Goal: Check status: Check status

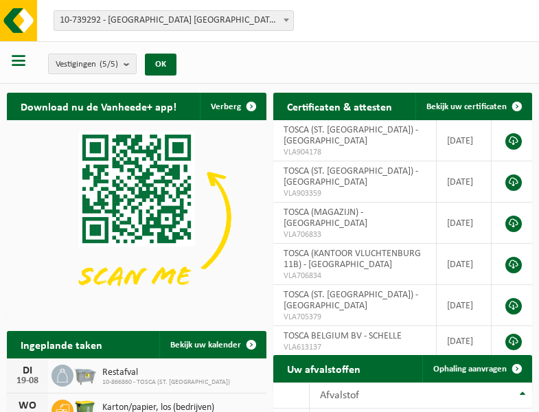
click at [286, 20] on b at bounding box center [286, 20] width 5 height 3
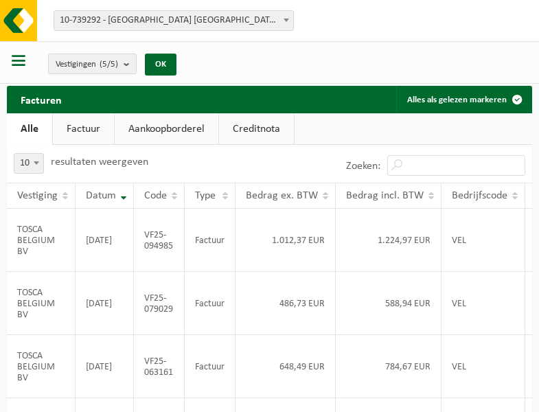
click at [286, 20] on b at bounding box center [286, 20] width 5 height 3
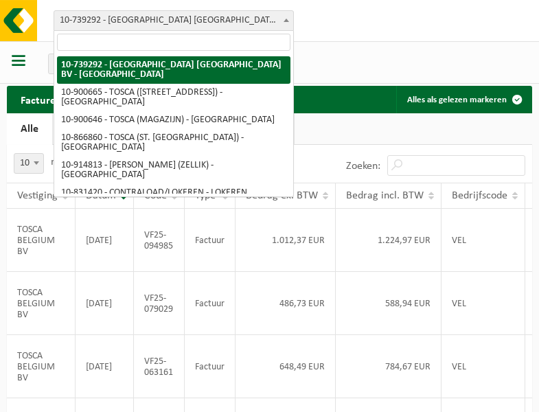
select select "119212"
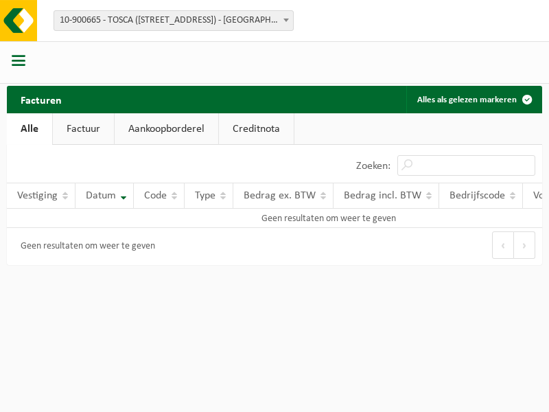
click at [286, 20] on b at bounding box center [286, 20] width 5 height 3
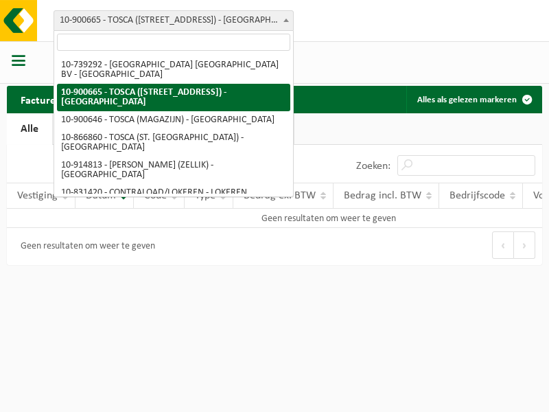
select select "119209"
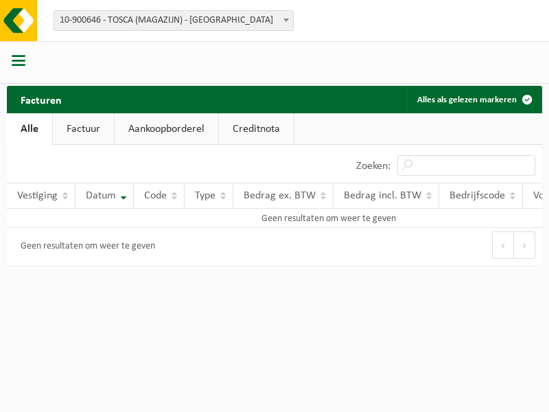
click at [286, 20] on b at bounding box center [286, 20] width 5 height 3
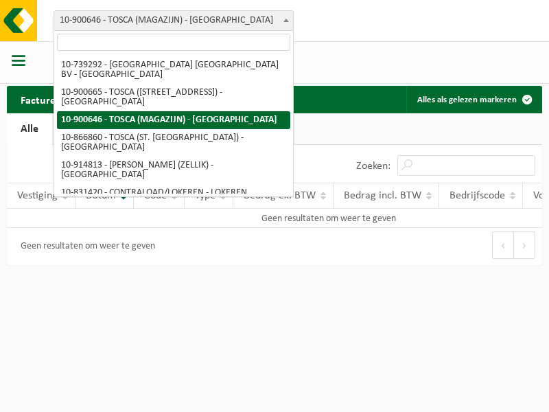
select select "103057"
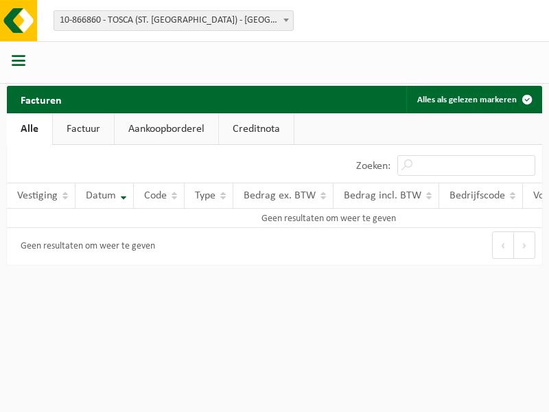
click at [286, 20] on b at bounding box center [286, 20] width 5 height 3
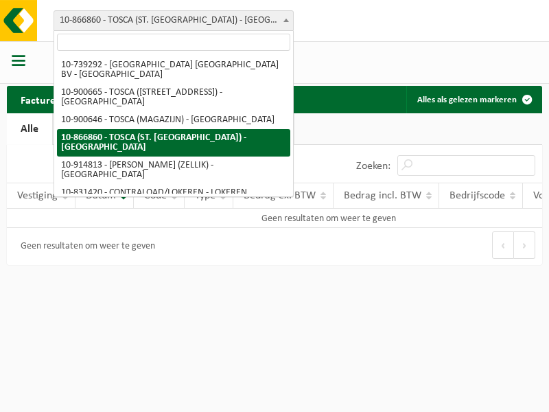
select select "126716"
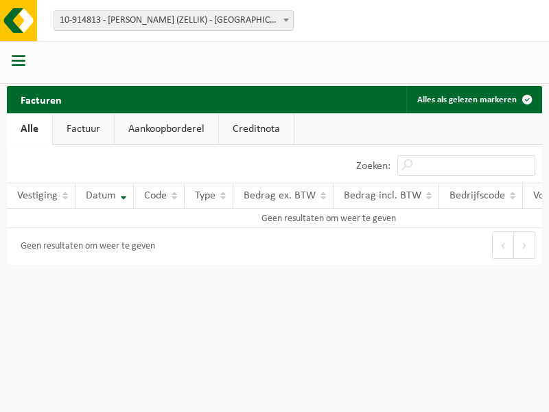
click at [286, 20] on b at bounding box center [286, 20] width 5 height 3
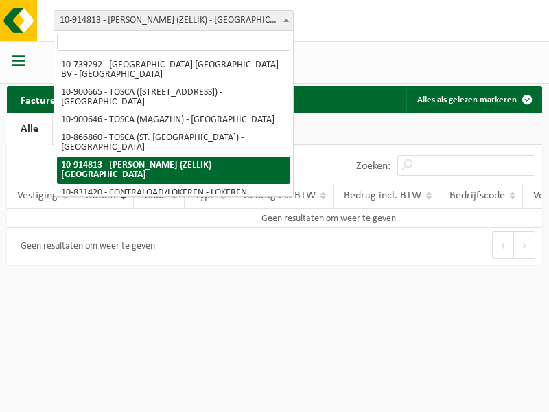
select select "88625"
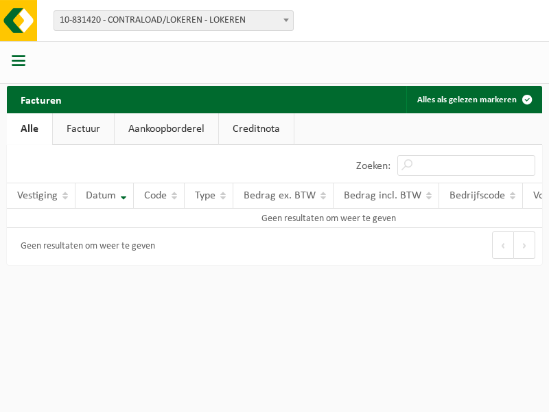
click at [286, 20] on b at bounding box center [286, 20] width 5 height 3
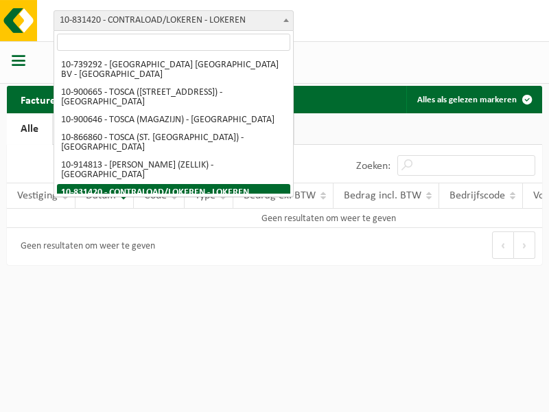
select select "99558"
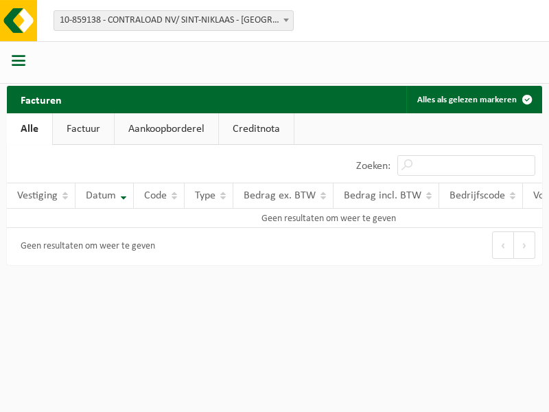
click at [286, 20] on b at bounding box center [286, 20] width 5 height 3
